Goal: Task Accomplishment & Management: Manage account settings

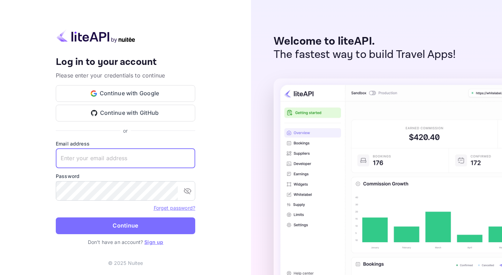
click at [72, 160] on input "text" at bounding box center [126, 159] width 140 height 20
click at [0, 275] on com-1password-button at bounding box center [0, 275] width 0 height 0
type input "[PERSON_NAME][EMAIL_ADDRESS]"
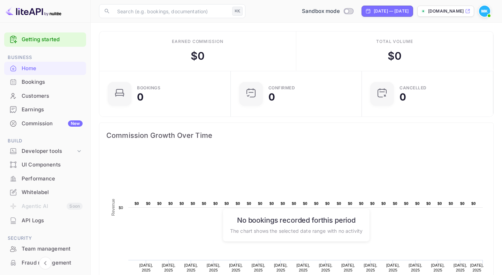
scroll to position [61, 0]
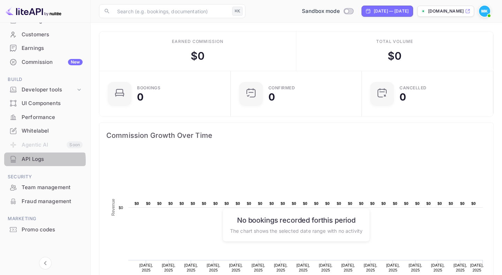
click at [30, 160] on div "API Logs" at bounding box center [52, 159] width 61 height 8
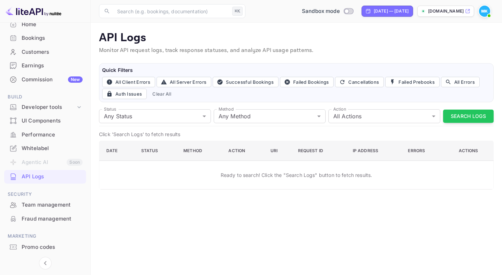
scroll to position [61, 0]
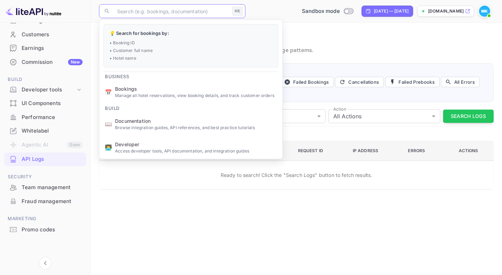
click at [143, 9] on input "text" at bounding box center [171, 11] width 117 height 14
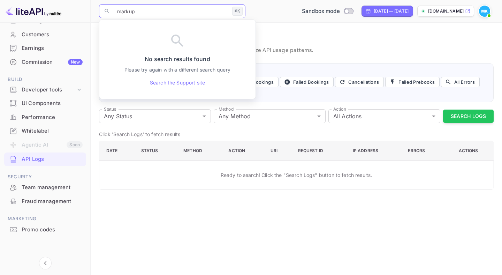
type input "markup"
click at [45, 91] on div "Developer tools" at bounding box center [49, 90] width 54 height 8
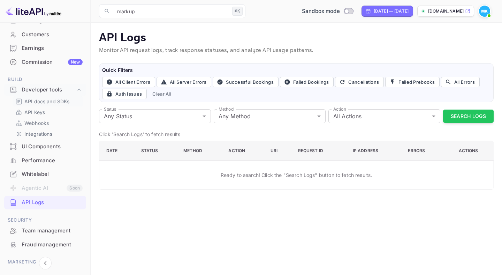
click at [43, 102] on p "API docs and SDKs" at bounding box center [46, 101] width 45 height 7
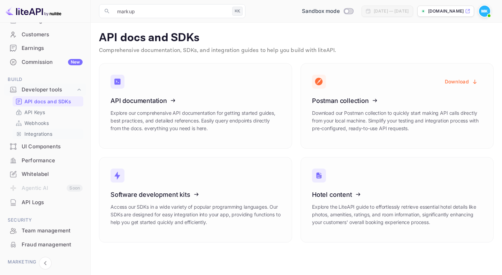
click at [36, 132] on p "Integrations" at bounding box center [38, 133] width 28 height 7
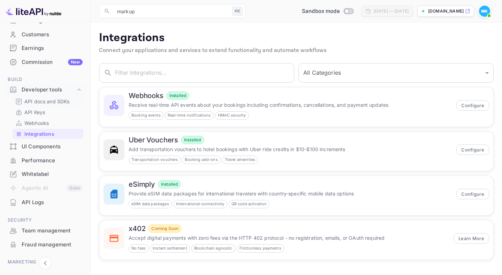
click at [29, 100] on p "API docs and SDKs" at bounding box center [46, 101] width 45 height 7
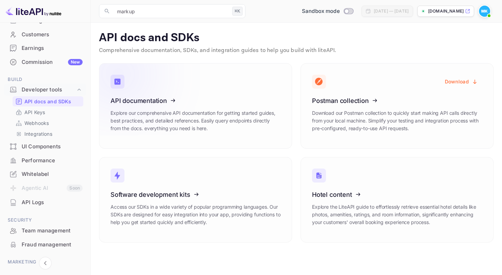
click at [166, 99] on icon at bounding box center [153, 100] width 109 height 72
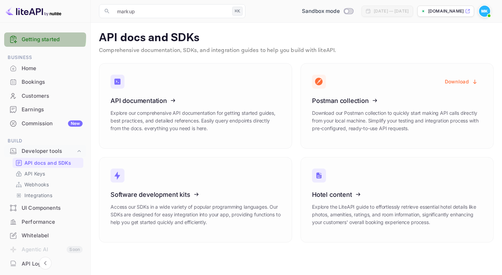
click at [36, 37] on link "Getting started" at bounding box center [52, 40] width 61 height 8
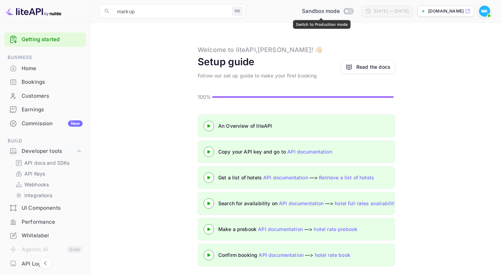
click at [344, 10] on input "Switch to Production mode" at bounding box center [347, 11] width 14 height 5
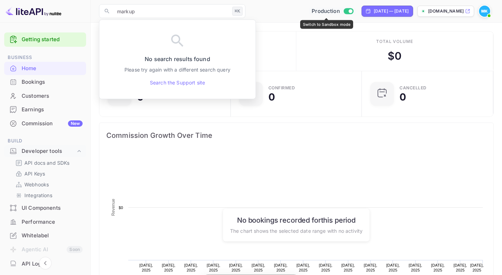
scroll to position [113, 127]
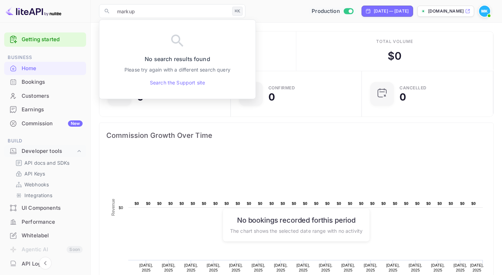
click at [44, 124] on div "Commission New" at bounding box center [52, 124] width 61 height 8
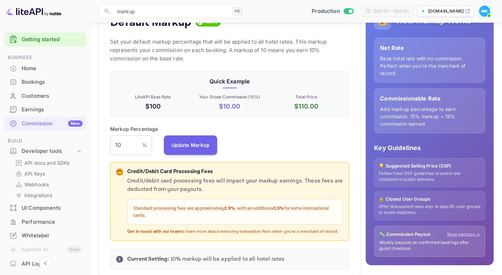
scroll to position [94, 0]
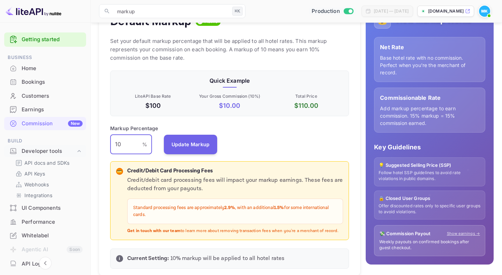
drag, startPoint x: 133, startPoint y: 141, endPoint x: 103, endPoint y: 138, distance: 29.8
click at [101, 140] on div "Default Markup Active Set your default markup percentage that will be applied t…" at bounding box center [229, 139] width 261 height 272
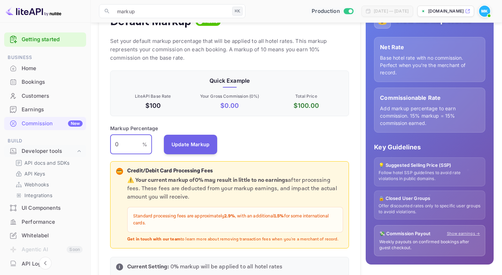
drag, startPoint x: 120, startPoint y: 144, endPoint x: 112, endPoint y: 140, distance: 9.2
click at [111, 142] on input "0" at bounding box center [126, 145] width 32 height 20
type input "2.9"
click at [194, 138] on button "Update Markup" at bounding box center [191, 144] width 54 height 20
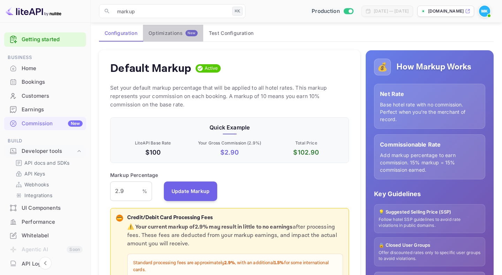
click at [171, 30] on div "Optimizations New" at bounding box center [173, 33] width 49 height 6
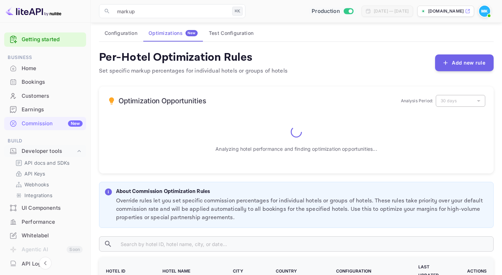
scroll to position [28, 0]
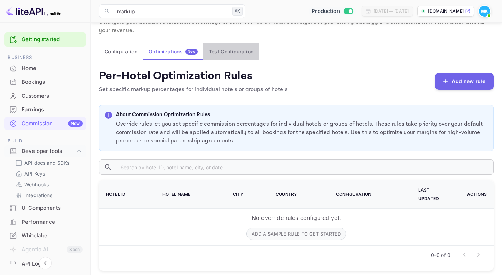
click at [236, 49] on button "Test Configuration" at bounding box center [231, 51] width 56 height 17
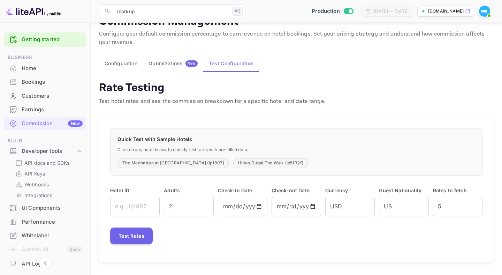
click at [163, 62] on div "Optimizations New" at bounding box center [173, 63] width 49 height 6
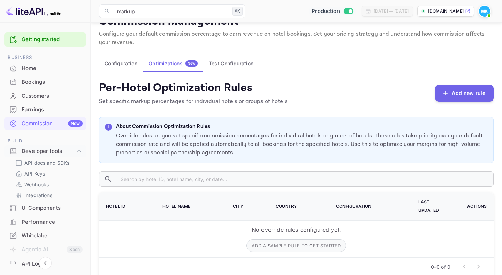
click at [113, 63] on button "Configuration" at bounding box center [121, 63] width 44 height 17
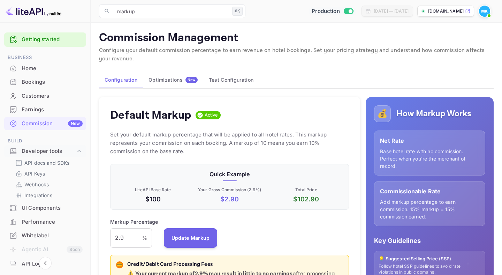
click at [27, 69] on div "Home" at bounding box center [52, 69] width 61 height 8
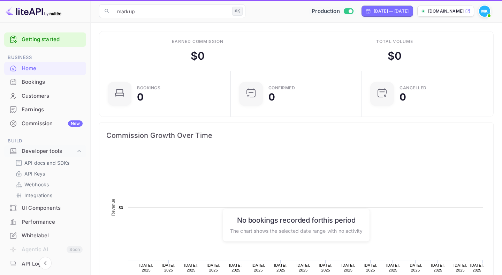
scroll to position [113, 127]
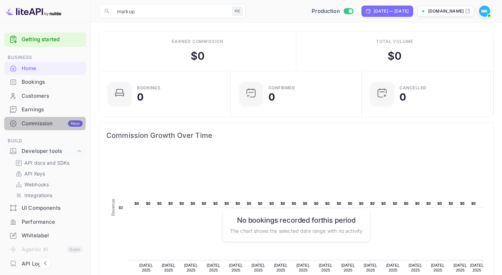
click at [37, 122] on div "Commission New" at bounding box center [52, 124] width 61 height 8
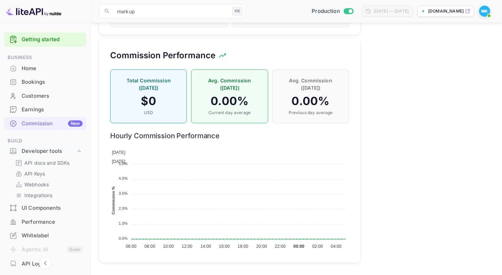
scroll to position [482, 0]
